Goal: Transaction & Acquisition: Subscribe to service/newsletter

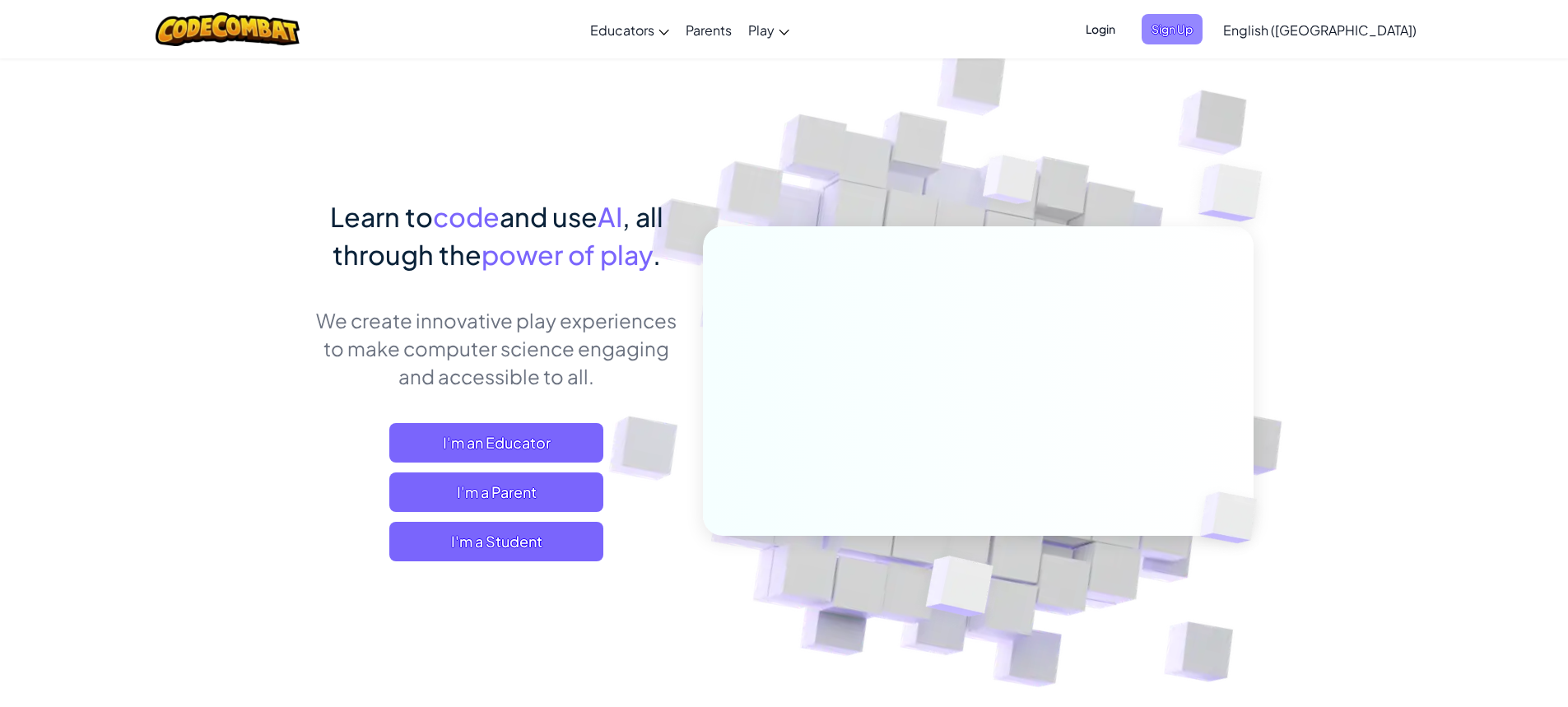
click at [1202, 20] on span "Sign Up" at bounding box center [1172, 29] width 61 height 31
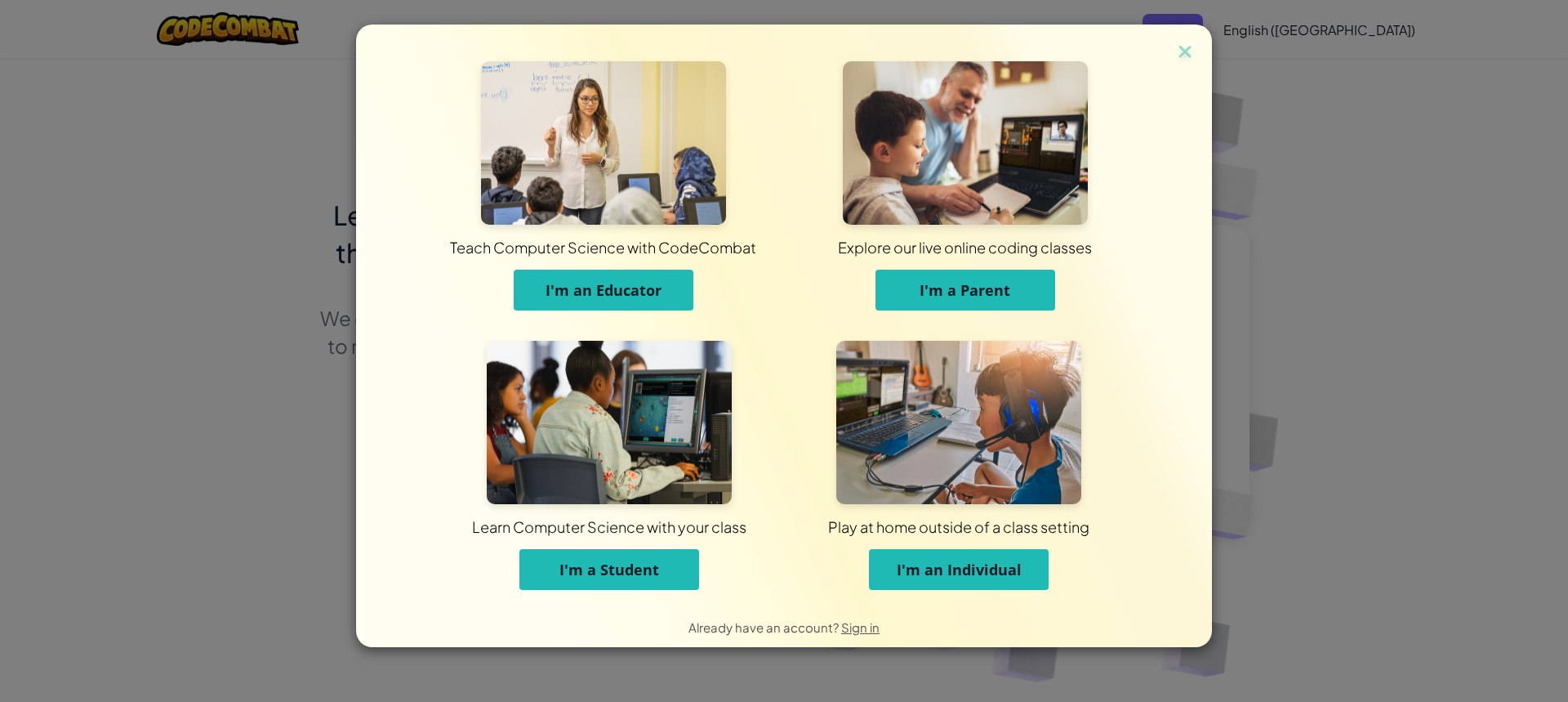
click at [680, 578] on button "I'm a Student" at bounding box center [609, 570] width 179 height 40
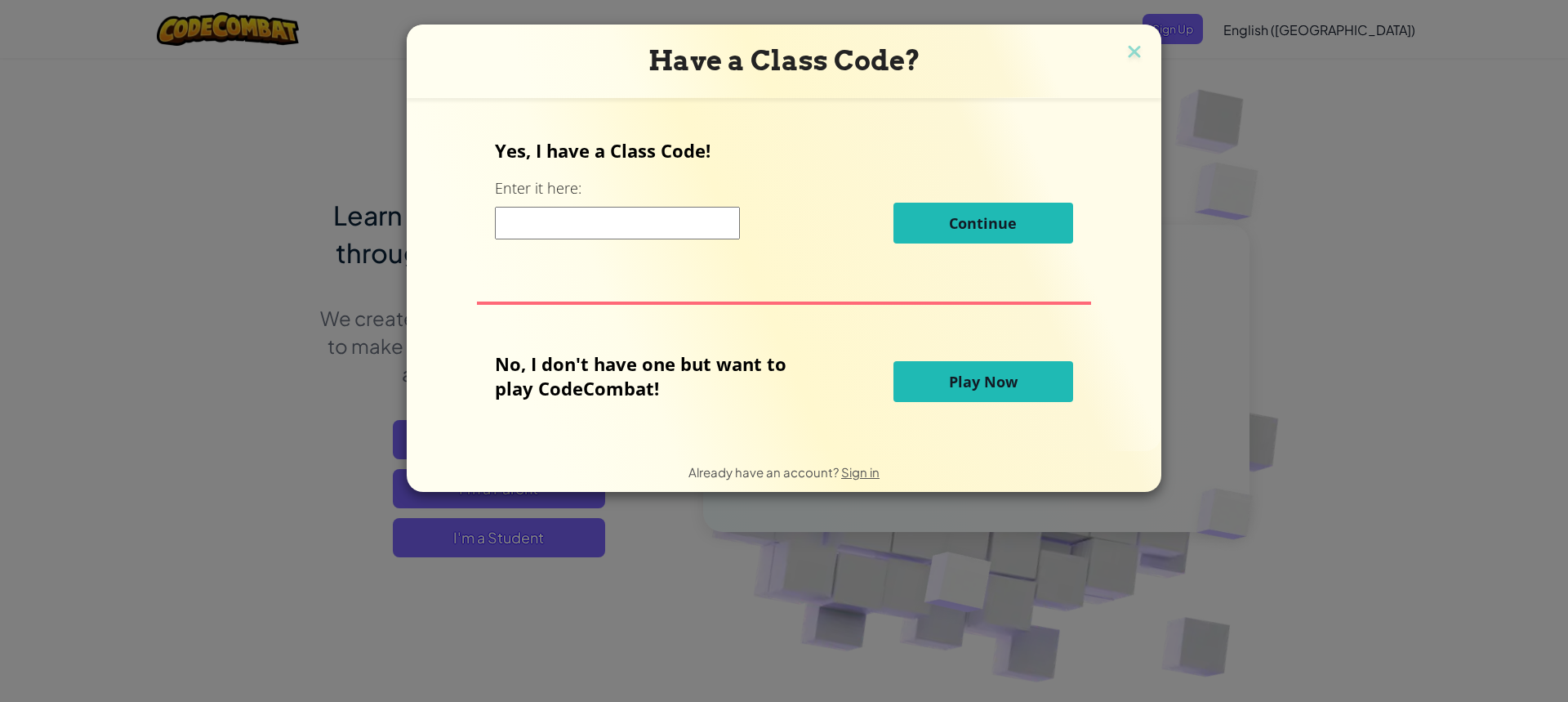
click at [583, 219] on input at bounding box center [617, 224] width 245 height 33
click at [870, 473] on span "Sign in" at bounding box center [861, 471] width 39 height 16
